Goal: Information Seeking & Learning: Learn about a topic

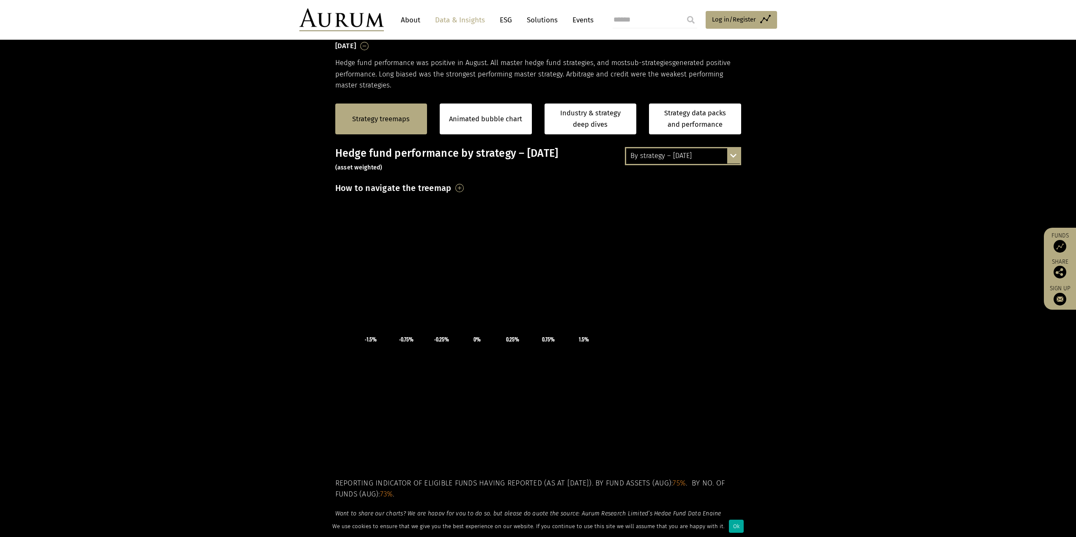
scroll to position [141, 0]
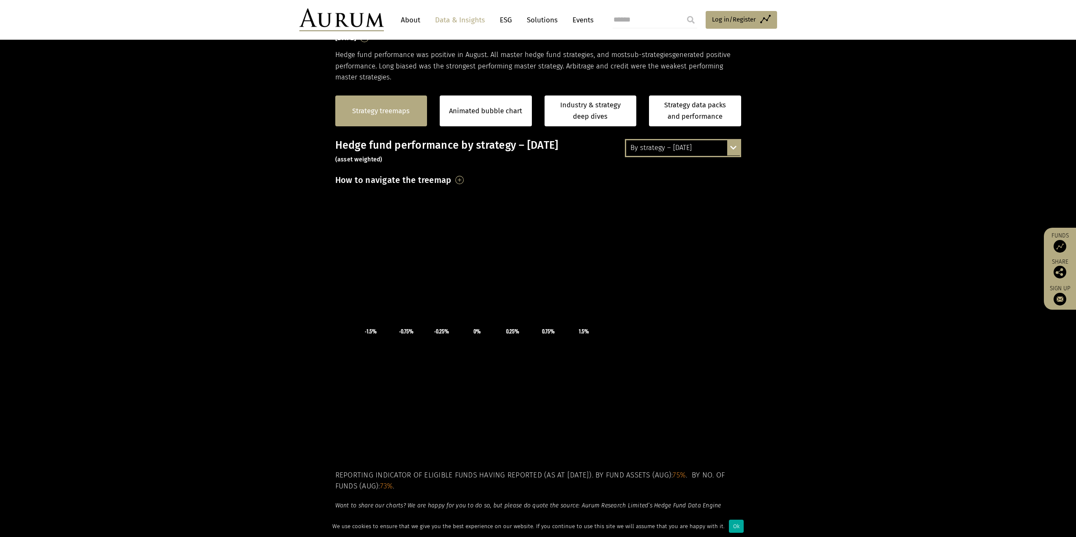
click at [375, 106] on link "Strategy treemaps" at bounding box center [381, 111] width 58 height 11
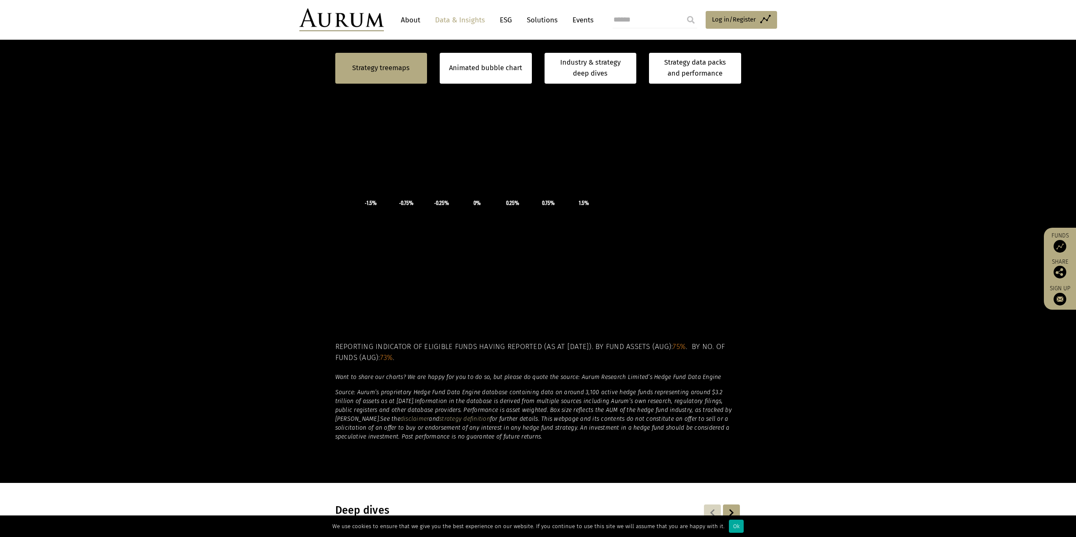
scroll to position [128, 0]
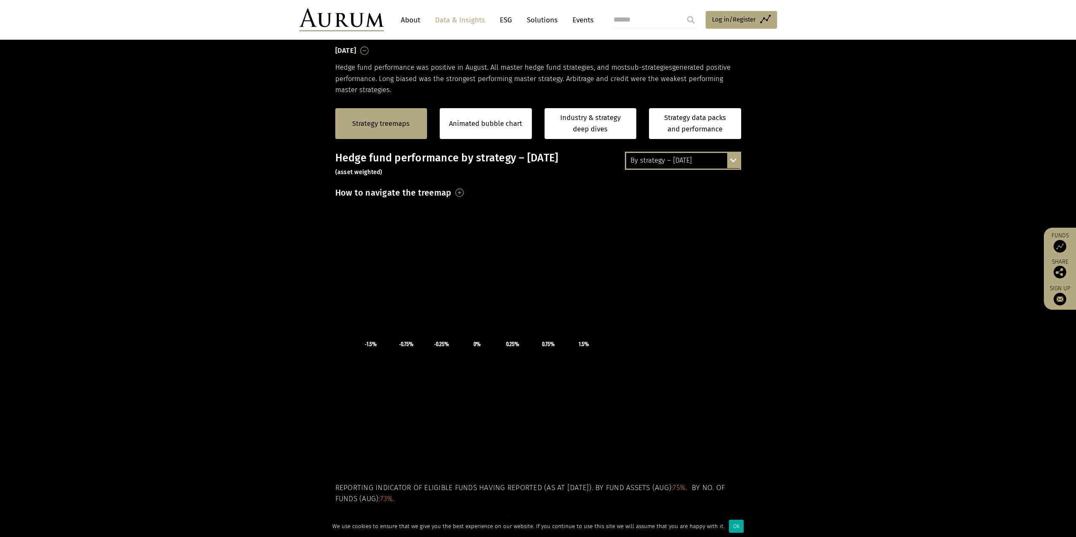
click at [428, 271] on icon at bounding box center [477, 243] width 127 height 63
click at [737, 158] on div "By strategy – August 2025 By strategy – August 2025 By strategy – year to date …" at bounding box center [683, 161] width 116 height 18
click at [704, 192] on div "By strategy – year to date" at bounding box center [683, 191] width 114 height 15
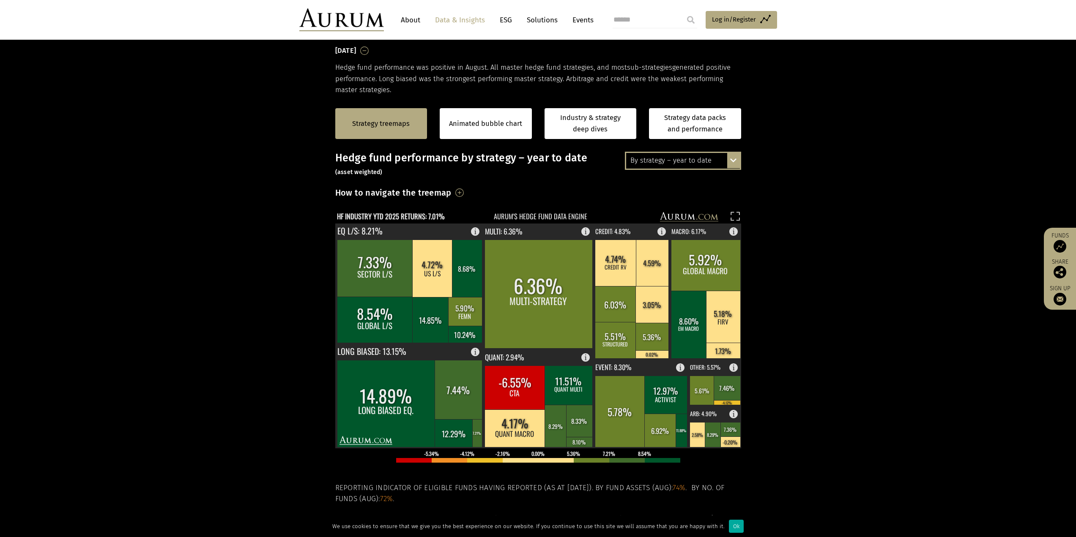
click at [452, 193] on h3 "How to navigate the treemap" at bounding box center [393, 193] width 116 height 14
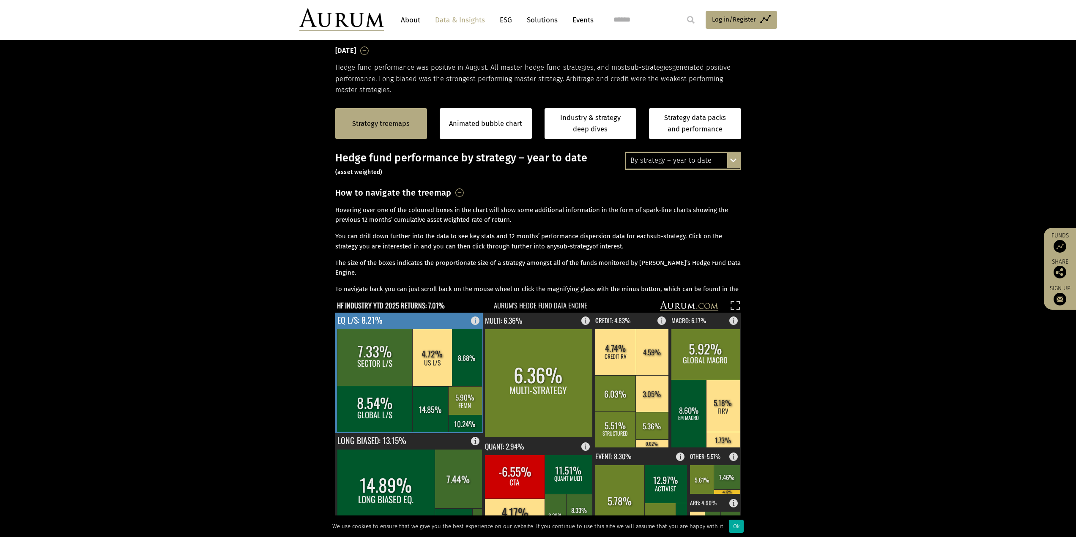
click at [455, 316] on rect at bounding box center [409, 373] width 148 height 121
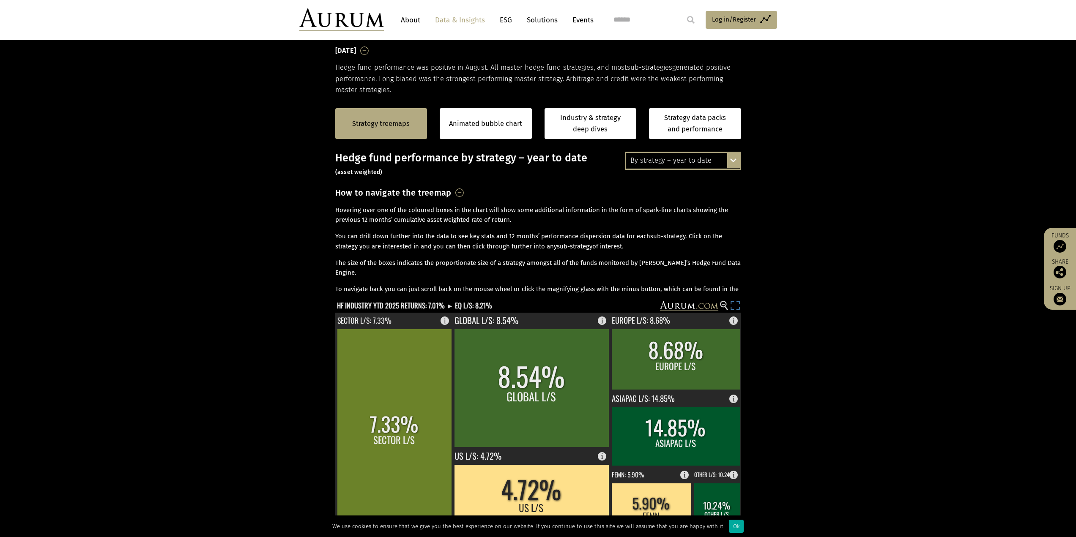
click at [737, 310] on icon at bounding box center [738, 308] width 3 height 3
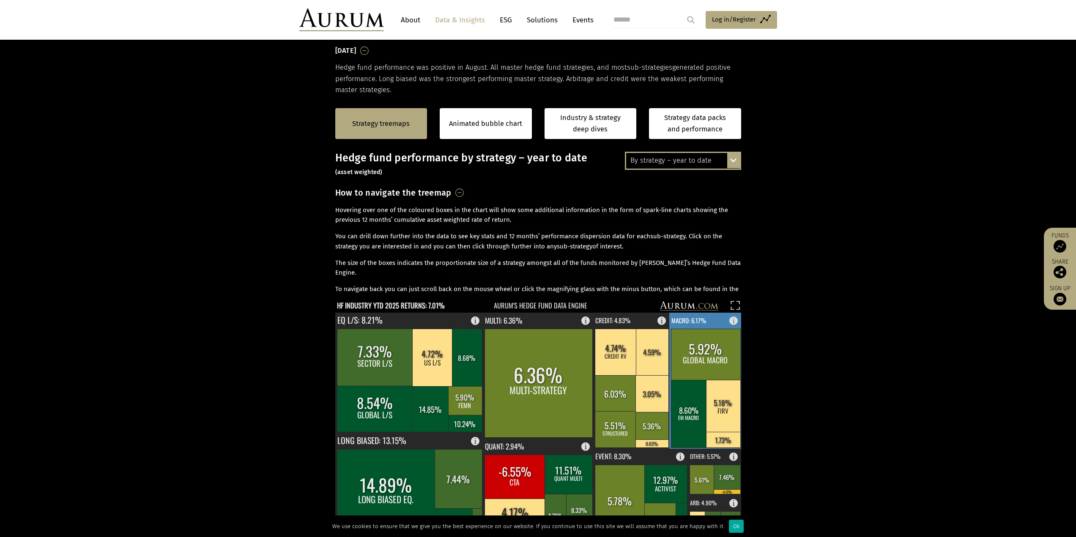
scroll to position [199, 0]
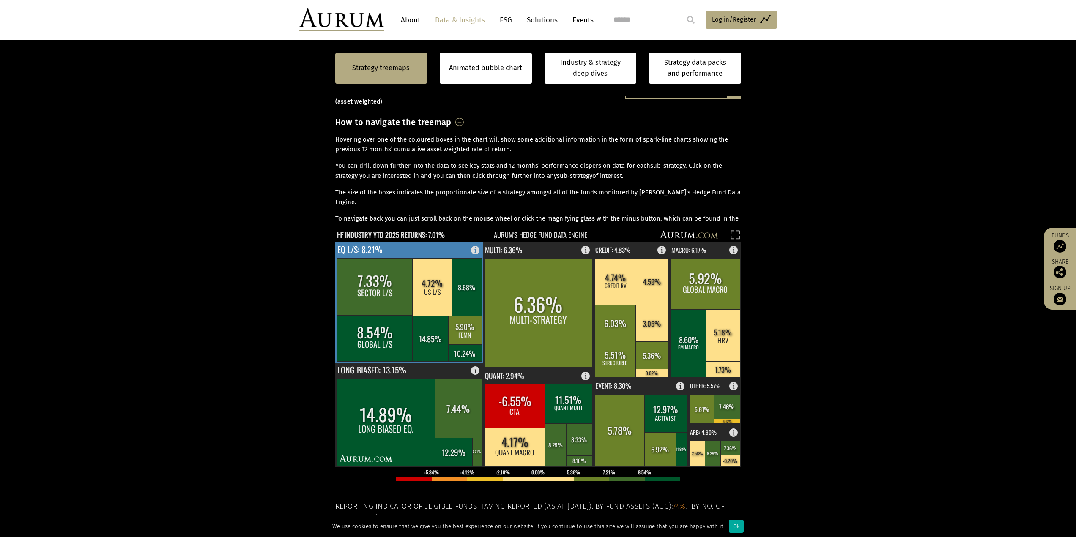
click at [440, 242] on rect at bounding box center [409, 302] width 148 height 121
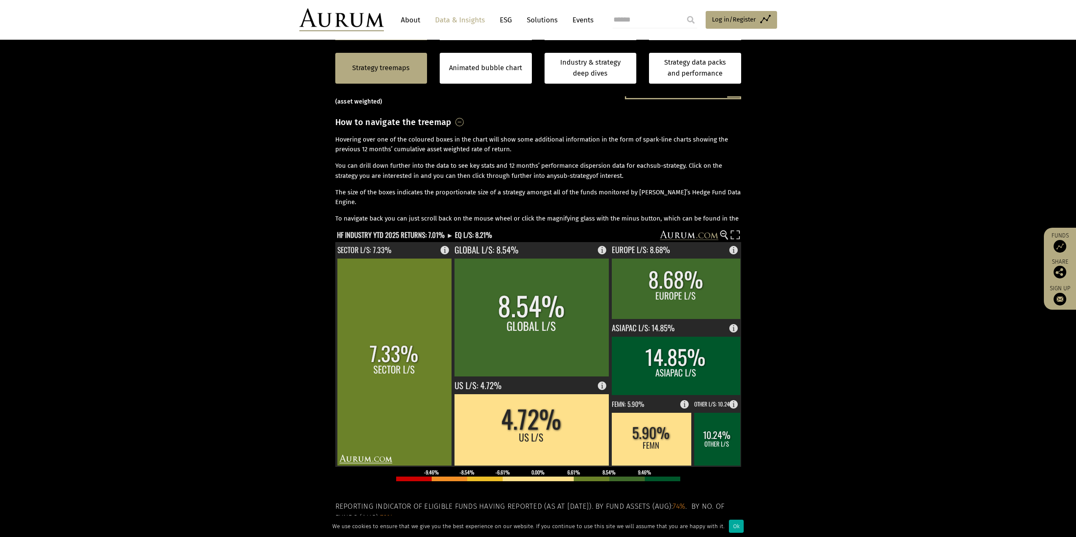
click at [784, 274] on section "Strategy treemaps Animated bubble chart Industry & strategy deep dives Strategy…" at bounding box center [538, 326] width 1076 height 603
click at [723, 233] on circle at bounding box center [723, 233] width 5 height 5
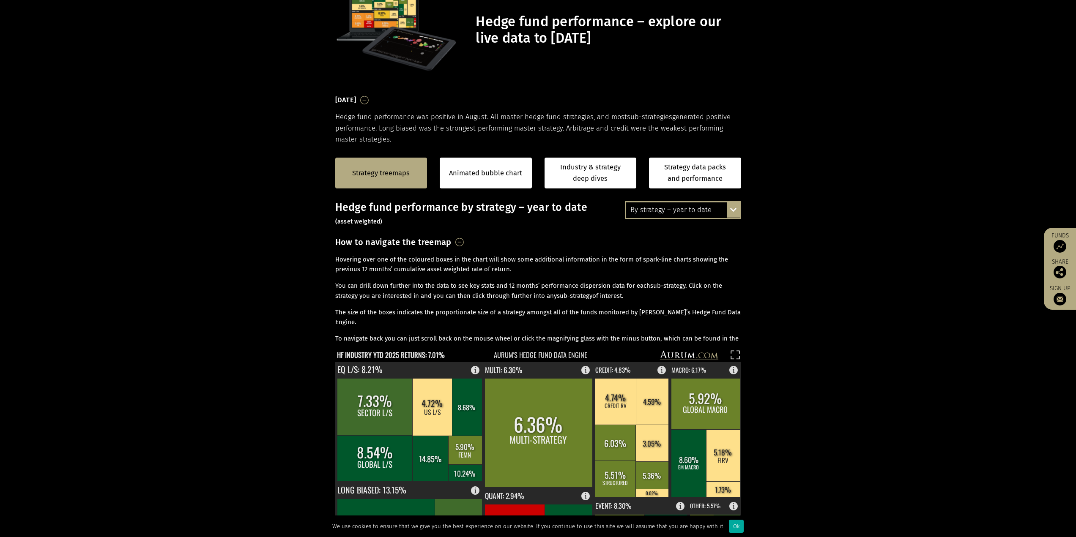
scroll to position [0, 0]
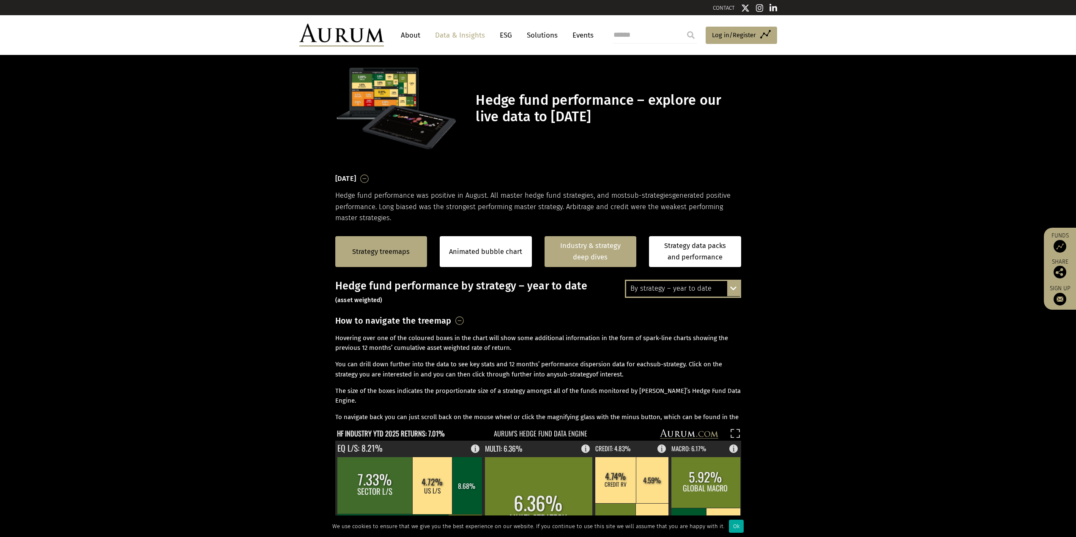
click at [611, 261] on link "Industry & strategy deep dives" at bounding box center [591, 251] width 92 height 31
click at [381, 245] on div "Strategy treemaps" at bounding box center [381, 251] width 92 height 31
click at [663, 297] on div "By strategy – year to date By strategy – August 2025 By strategy – year to date…" at bounding box center [683, 289] width 116 height 18
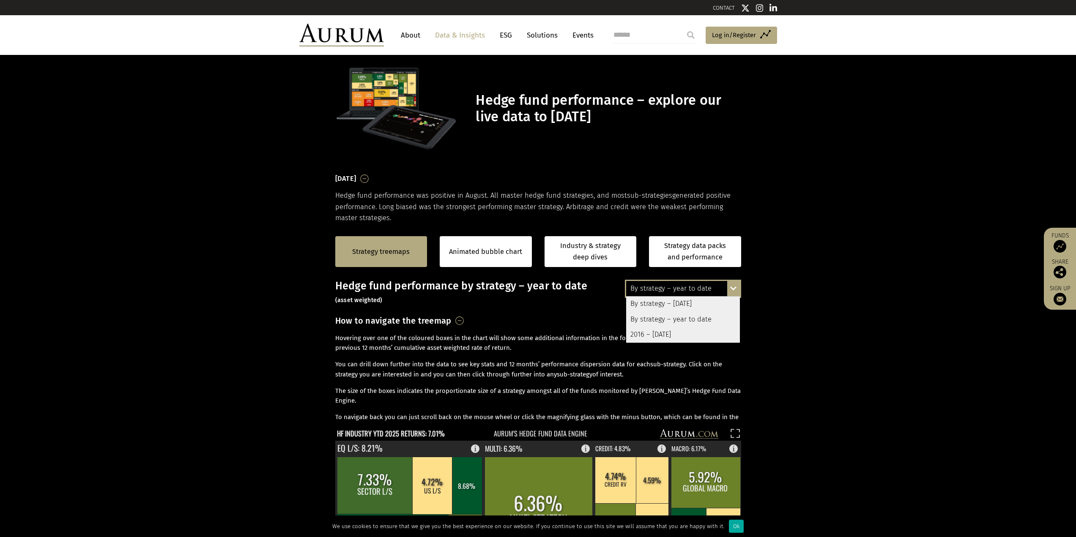
click at [669, 328] on div "2016 – [DATE]" at bounding box center [683, 334] width 114 height 15
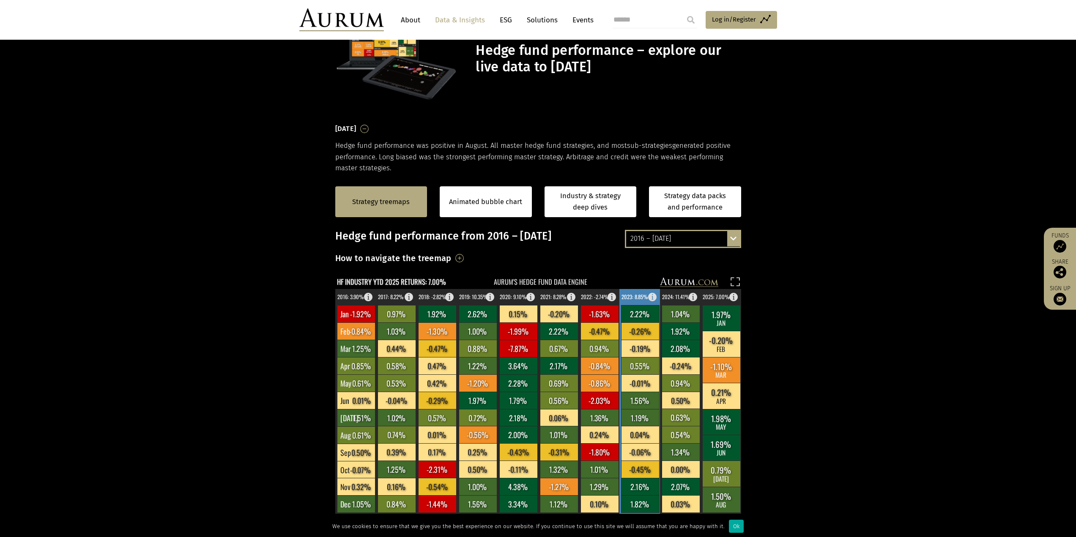
scroll to position [71, 0]
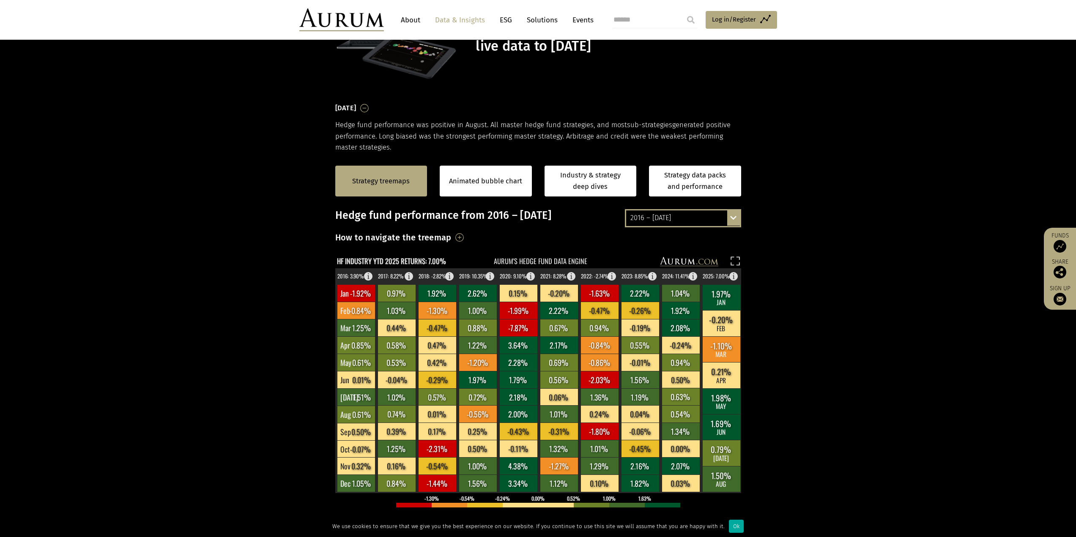
click at [724, 215] on div "2016 – [DATE]" at bounding box center [683, 218] width 114 height 15
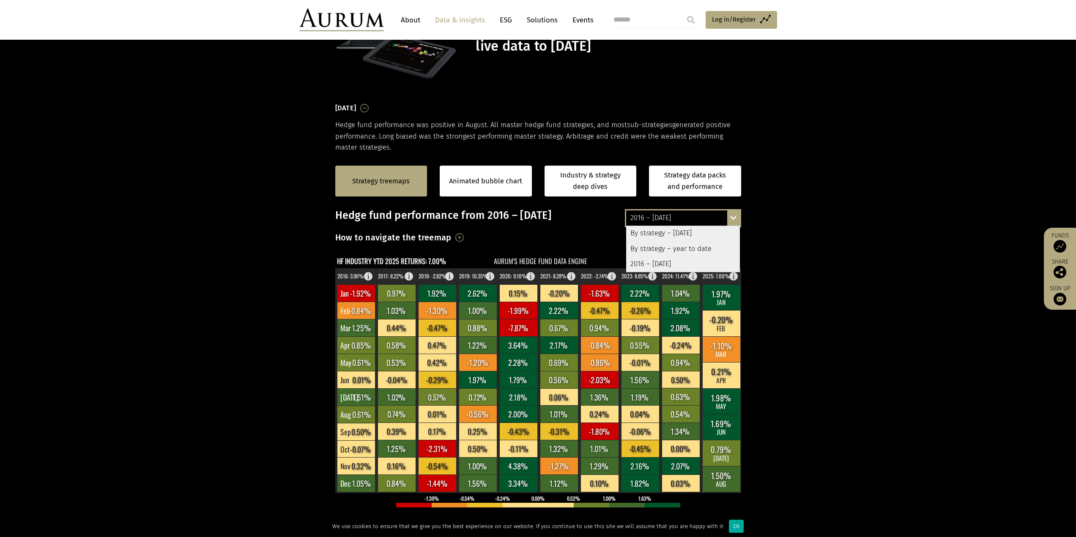
click at [687, 236] on div "By strategy – [DATE]" at bounding box center [683, 233] width 114 height 15
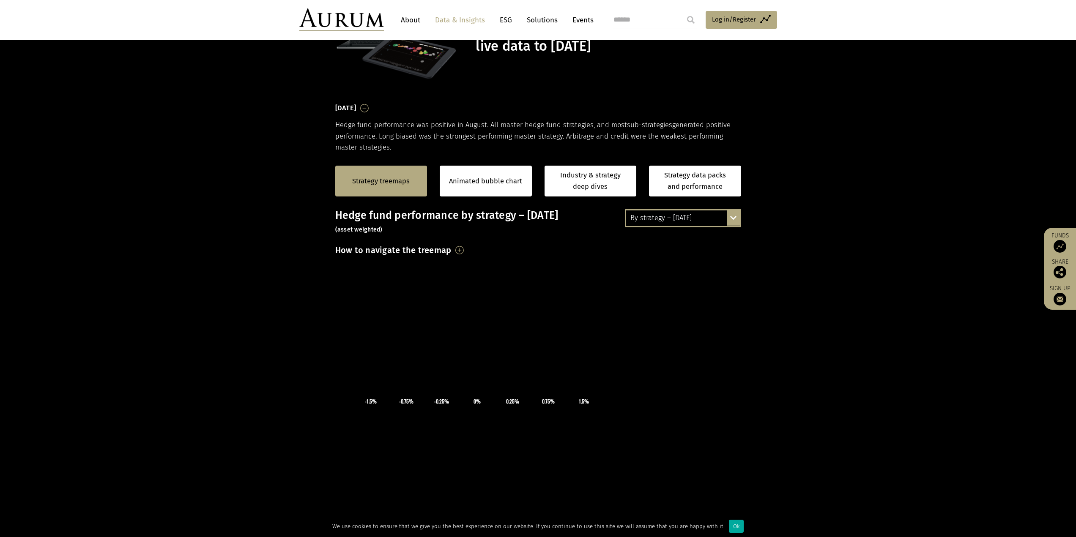
click at [741, 214] on div "By strategy – August 2025 By strategy – August 2025 By strategy – year to date …" at bounding box center [683, 218] width 116 height 18
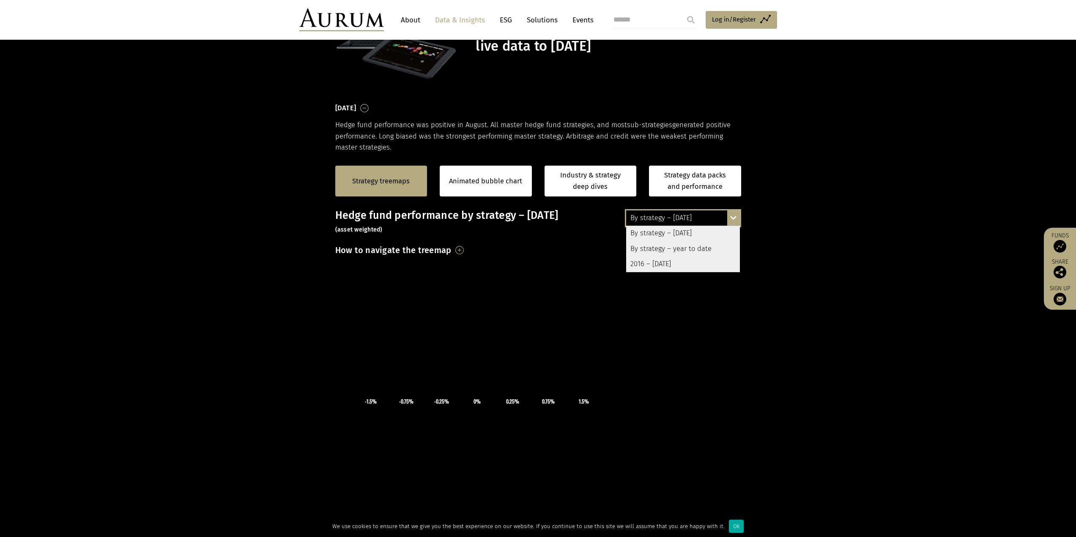
click at [707, 260] on div "2016 – [DATE]" at bounding box center [683, 264] width 114 height 15
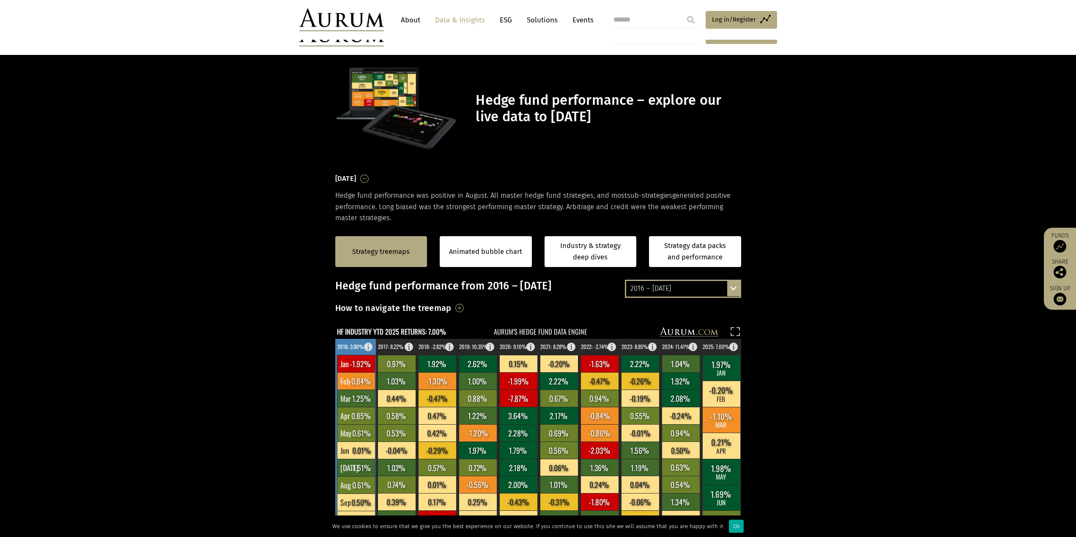
scroll to position [71, 0]
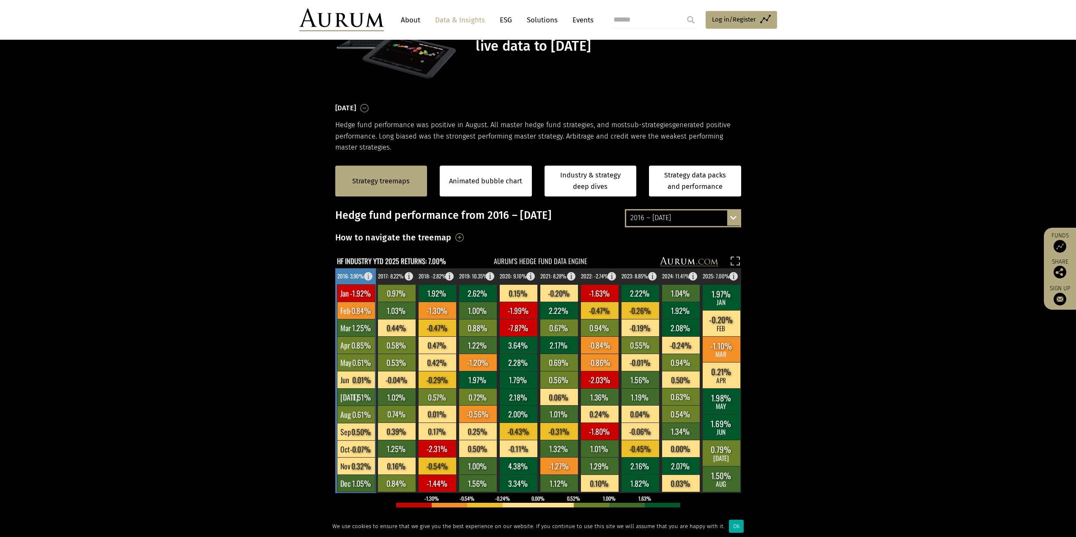
click at [368, 276] on rect at bounding box center [371, 275] width 10 height 12
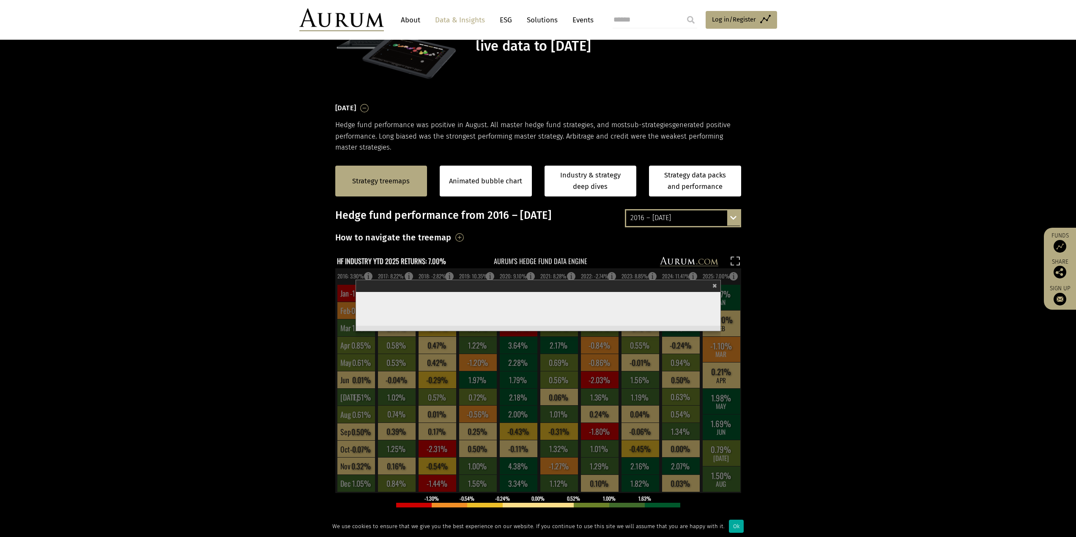
click at [244, 302] on section "Strategy treemaps Animated bubble chart Industry & strategy deep dives Strategy…" at bounding box center [538, 454] width 1076 height 603
click at [714, 286] on span "×" at bounding box center [715, 285] width 5 height 10
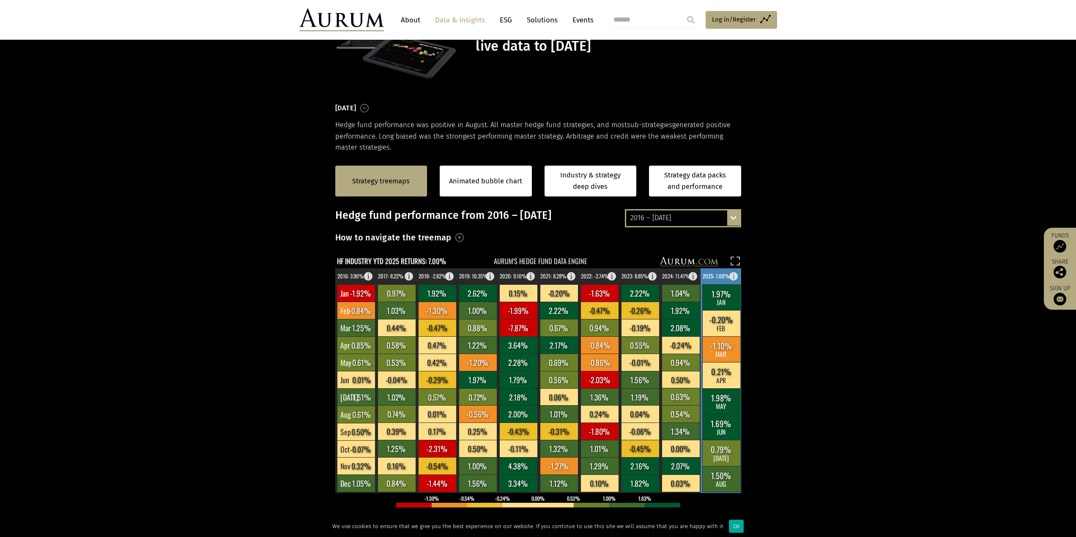
click at [731, 276] on rect at bounding box center [736, 275] width 10 height 12
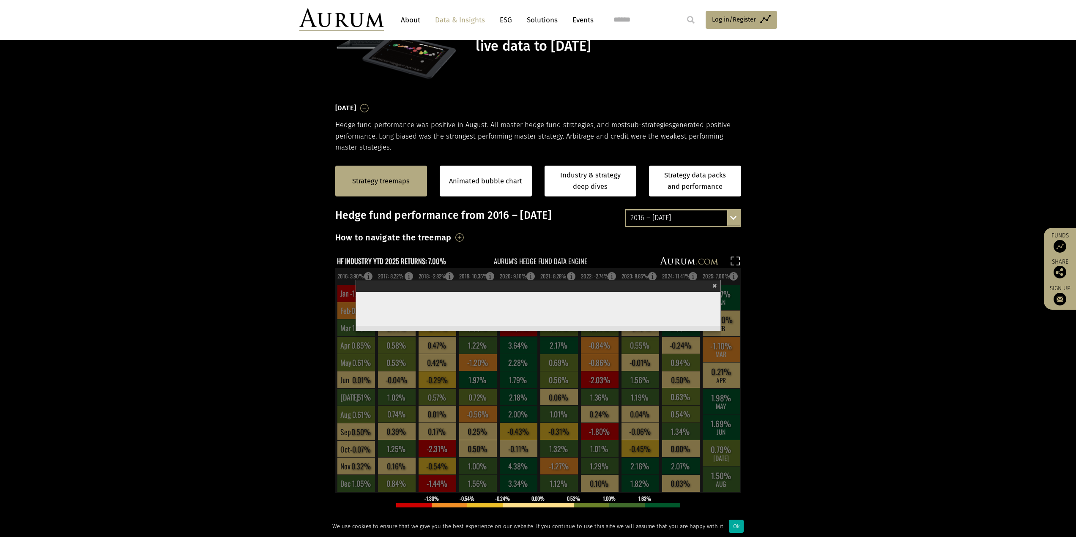
click at [715, 288] on span "×" at bounding box center [715, 285] width 5 height 10
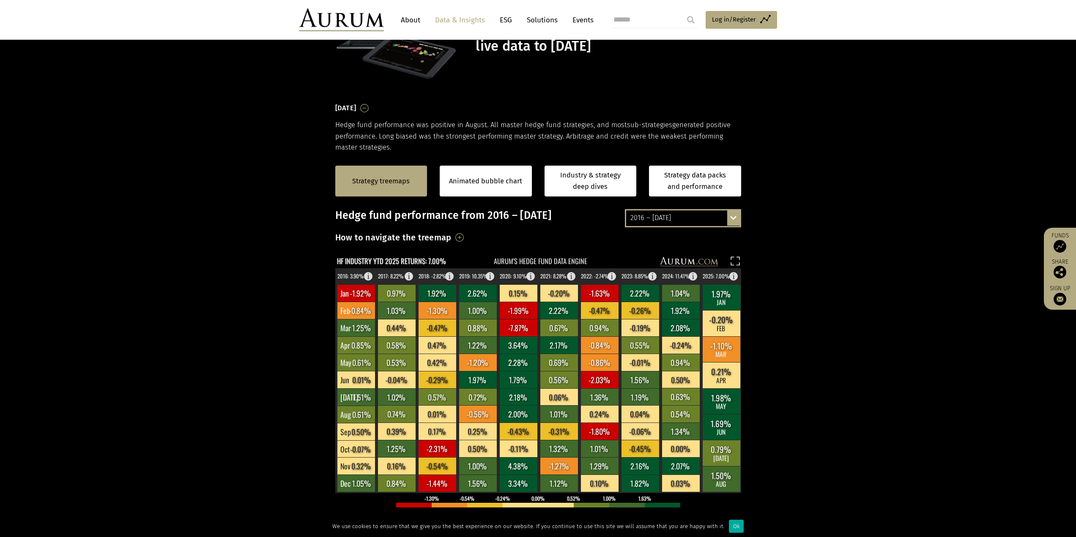
click at [797, 306] on section "Strategy treemaps Animated bubble chart Industry & strategy deep dives Strategy…" at bounding box center [538, 454] width 1076 height 603
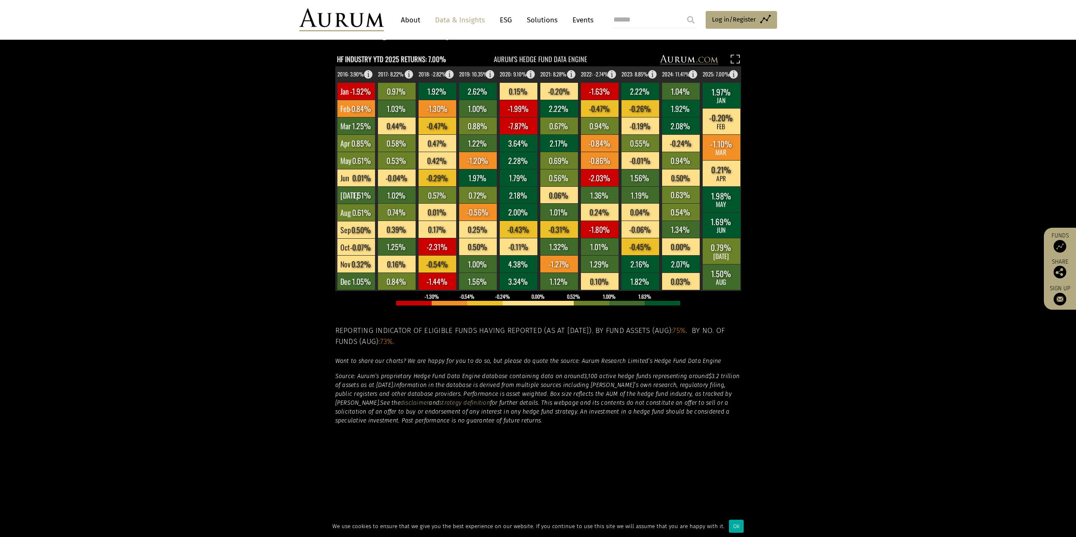
scroll to position [282, 0]
